Goal: Task Accomplishment & Management: Use online tool/utility

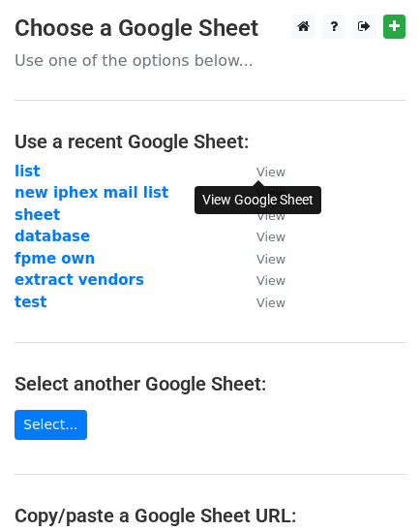
click at [266, 176] on small "View" at bounding box center [271, 172] width 29 height 15
click at [26, 174] on strong "list" at bounding box center [27, 171] width 25 height 17
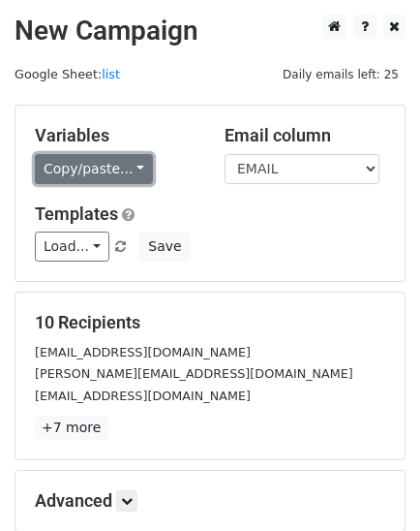
click at [68, 171] on link "Copy/paste..." at bounding box center [94, 169] width 118 height 30
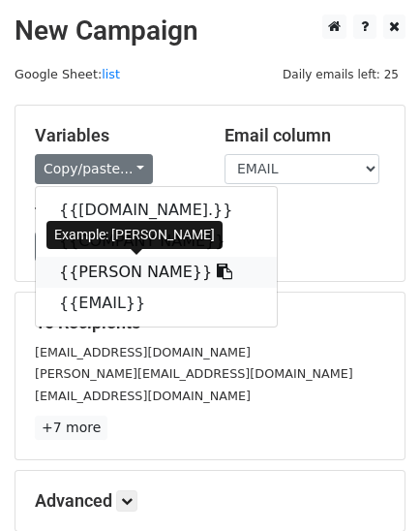
click at [95, 262] on link "{{PERSON NAME}}" at bounding box center [156, 272] width 241 height 31
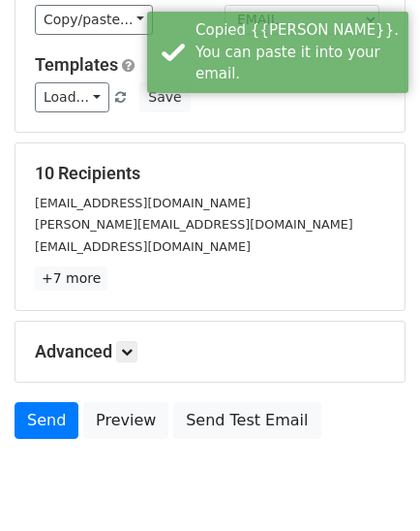
scroll to position [189, 0]
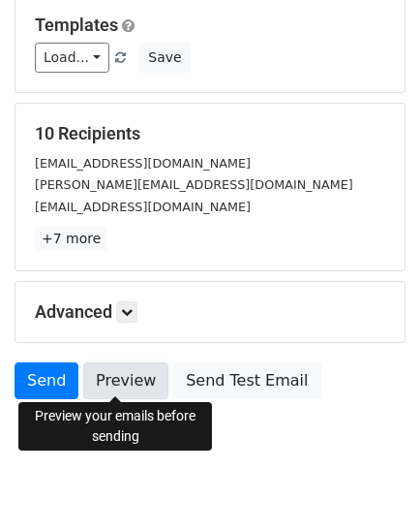
click at [114, 378] on link "Preview" at bounding box center [125, 380] width 85 height 37
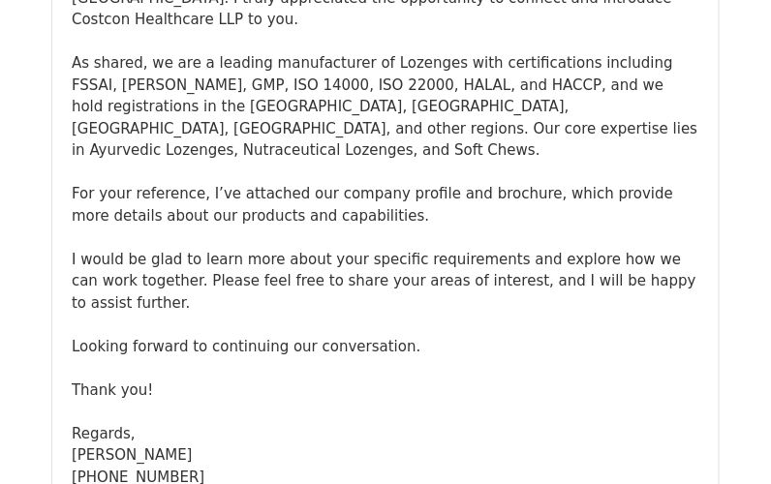
scroll to position [11755, 0]
